Goal: Browse casually: Explore the website without a specific task or goal

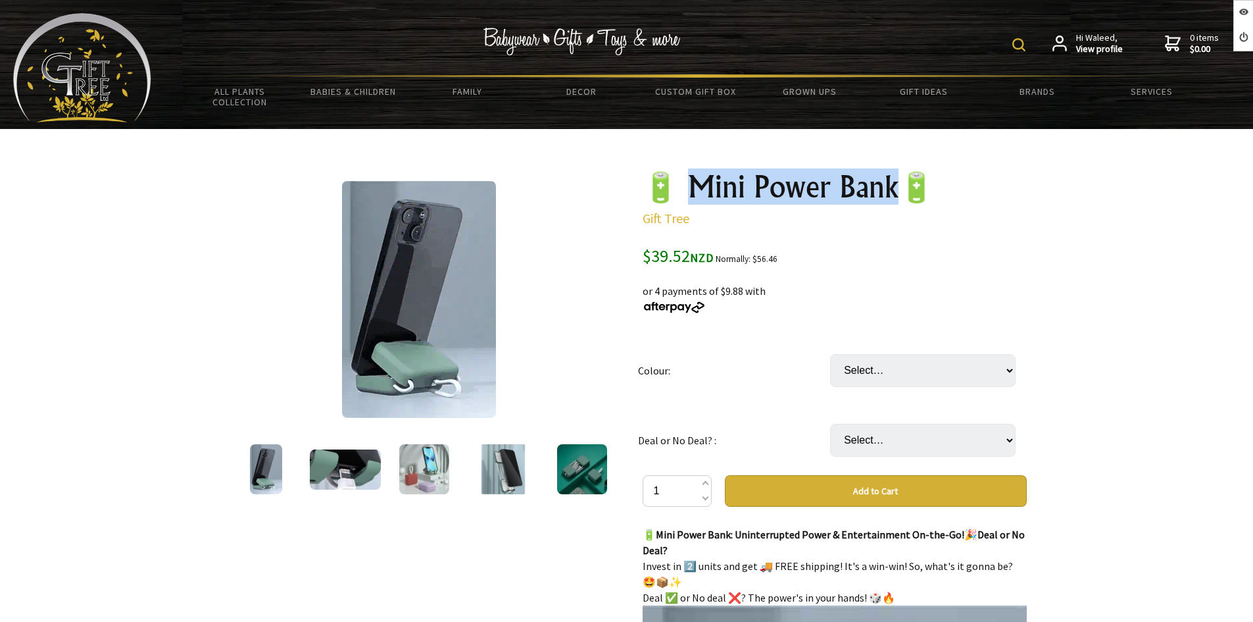
drag, startPoint x: 901, startPoint y: 188, endPoint x: 699, endPoint y: 182, distance: 202.7
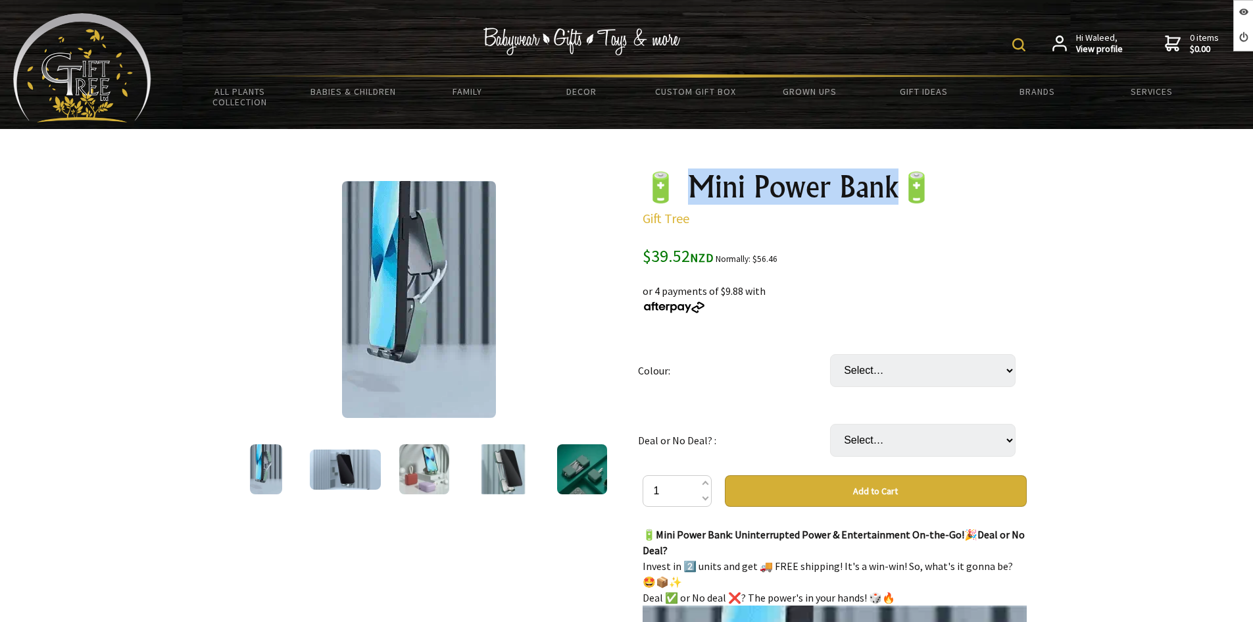
click at [699, 182] on h1 "🔋 Mini Power Bank🔋" at bounding box center [835, 187] width 384 height 32
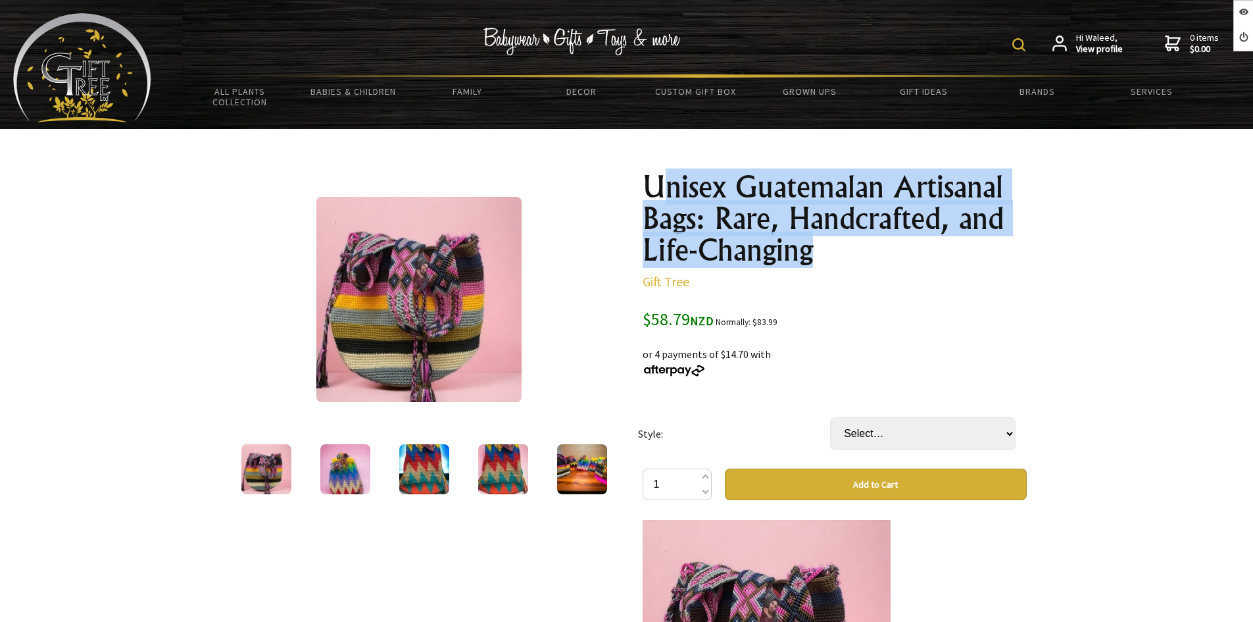
drag, startPoint x: 828, startPoint y: 259, endPoint x: 655, endPoint y: 186, distance: 187.8
click at [655, 186] on h1 "Unisex Guatemalan Artisanal Bags: Rare, Handcrafted, and Life-Changing" at bounding box center [835, 218] width 384 height 95
click at [814, 261] on h1 "Unisex Guatemalan Artisanal Bags: Rare, Handcrafted, and Life-Changing" at bounding box center [835, 218] width 384 height 95
drag, startPoint x: 832, startPoint y: 256, endPoint x: 628, endPoint y: 193, distance: 214.1
click at [628, 193] on div "1 /5 Unisex Guatemalan Artisanal Bags: Rare, Handcrafted, and Life-Changing Gif…" at bounding box center [626, 615] width 821 height 909
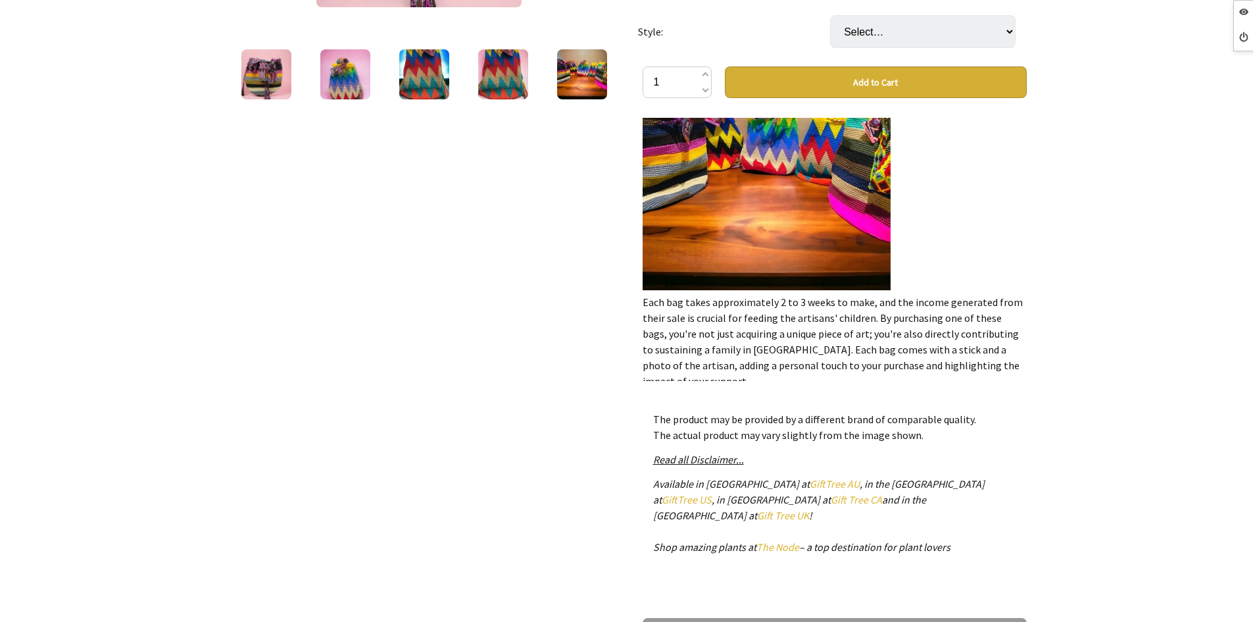
scroll to position [676, 0]
